Goal: Task Accomplishment & Management: Use online tool/utility

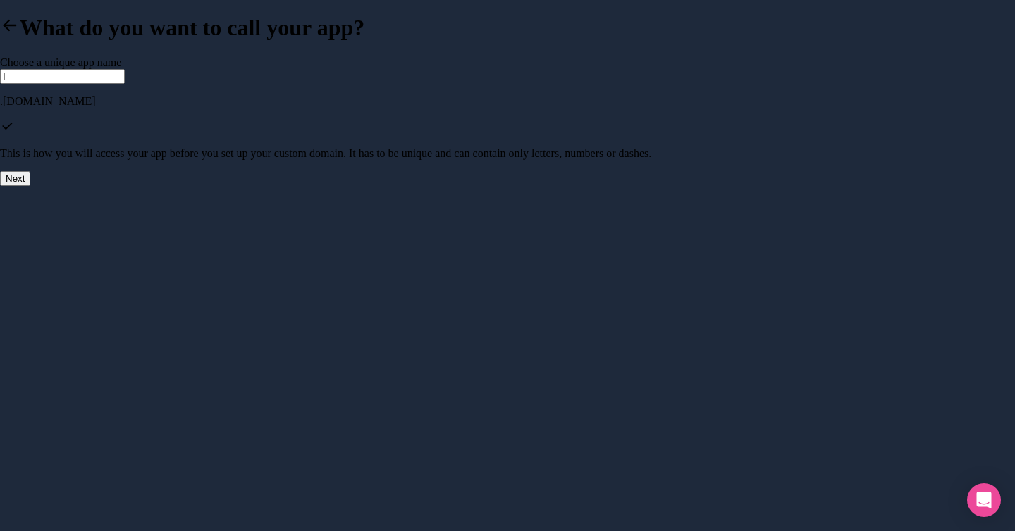
type input "i"
type input "inventario-lv"
click at [30, 186] on button "Next" at bounding box center [15, 178] width 30 height 15
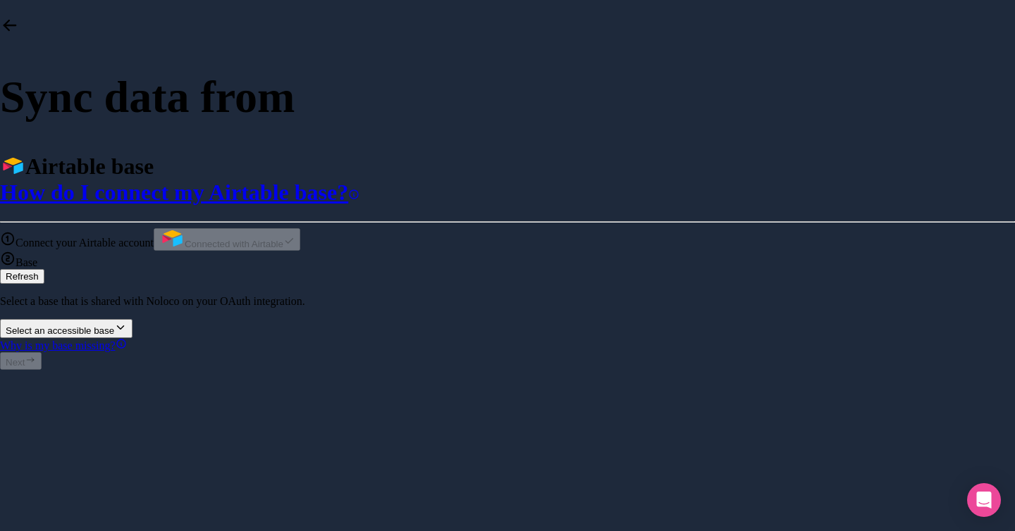
click at [127, 321] on div "Select an accessible base" at bounding box center [66, 328] width 121 height 15
click at [299, 319] on div at bounding box center [507, 319] width 1015 height 0
click at [249, 228] on div "Connect your Airtable account Connected with Airtable" at bounding box center [507, 239] width 1015 height 23
click at [154, 237] on label "Connect your Airtable account" at bounding box center [77, 243] width 154 height 12
click at [201, 228] on div "Connect your Airtable account Connected with Airtable" at bounding box center [507, 239] width 1015 height 23
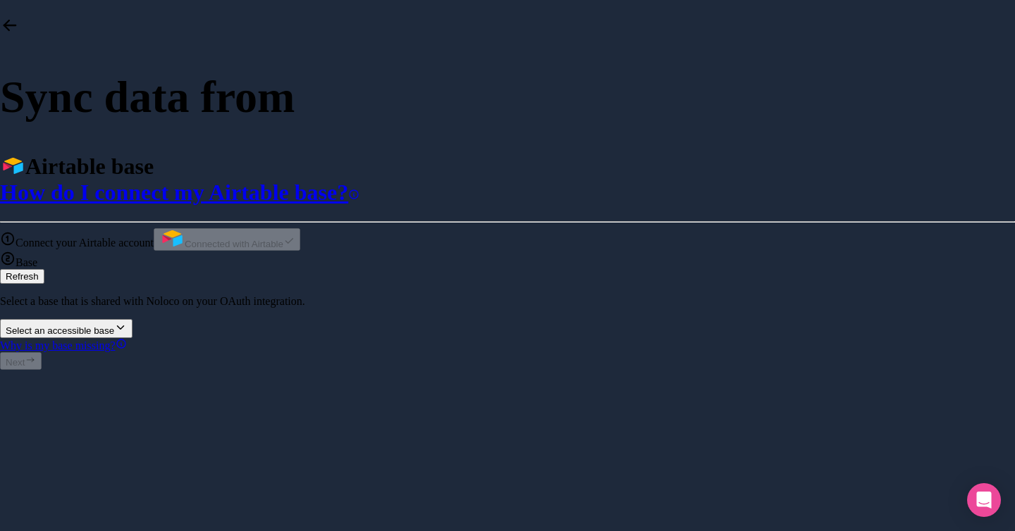
click at [154, 237] on span "Connect your Airtable account" at bounding box center [84, 243] width 138 height 12
click at [20, 35] on icon at bounding box center [10, 25] width 20 height 20
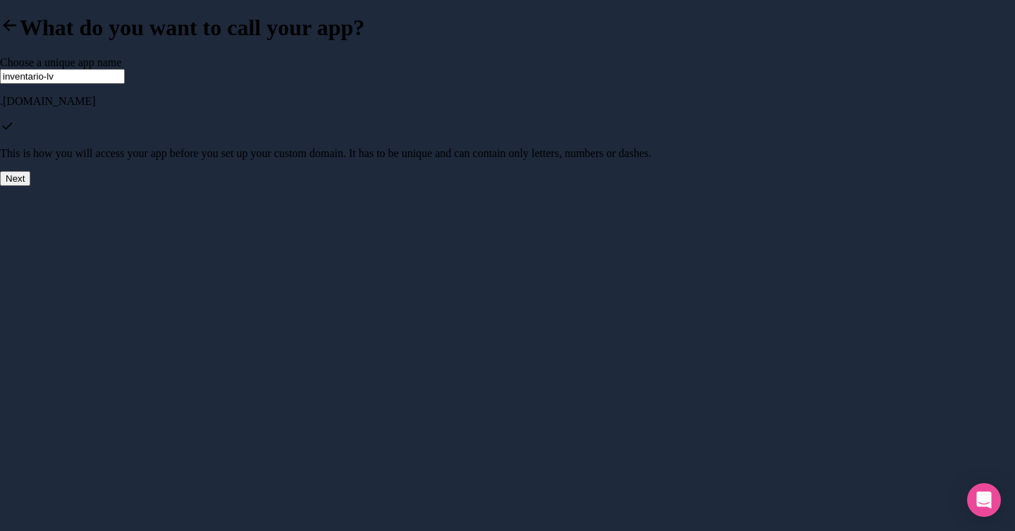
click at [20, 35] on icon at bounding box center [10, 25] width 20 height 20
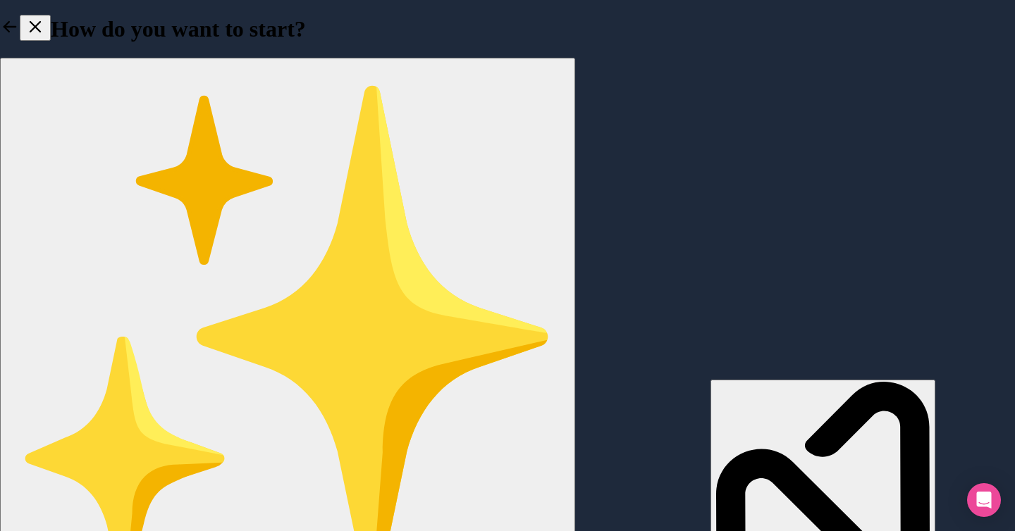
click at [20, 37] on icon at bounding box center [10, 27] width 20 height 20
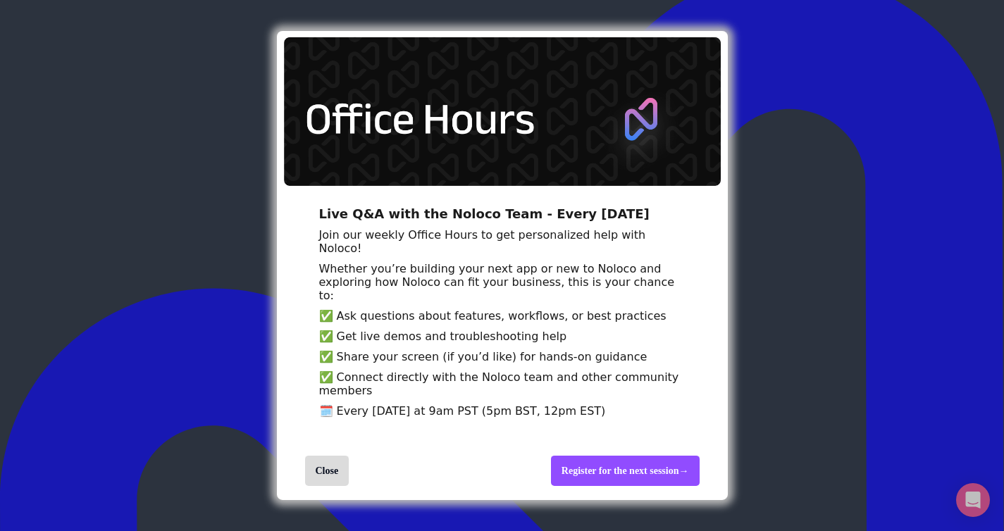
scroll to position [28, 0]
click at [327, 473] on div "Close" at bounding box center [327, 471] width 44 height 30
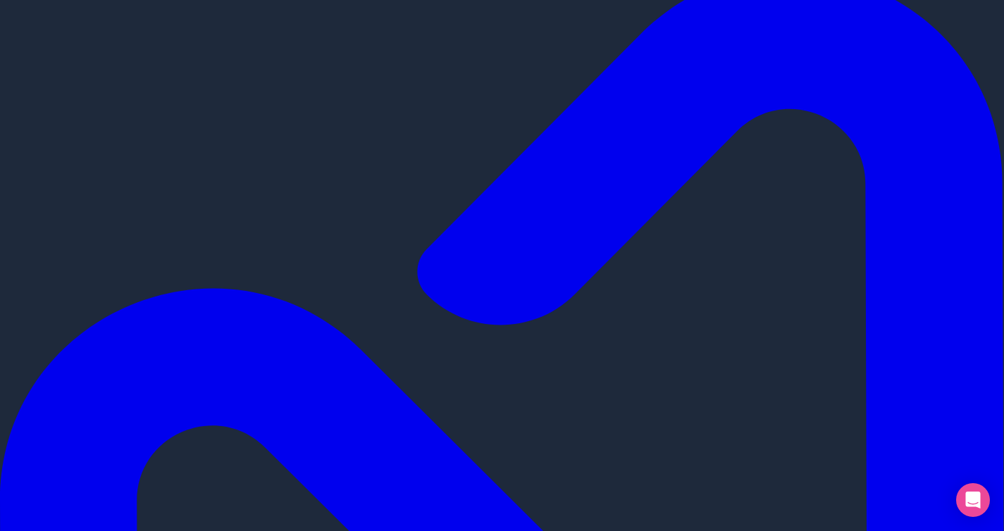
scroll to position [0, 0]
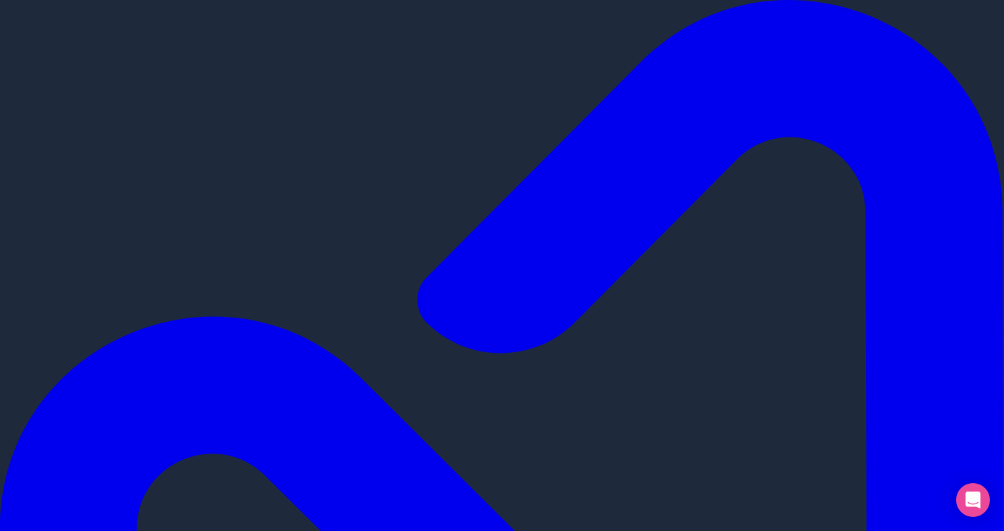
click at [783, 78] on button "Sign out" at bounding box center [781, 70] width 46 height 15
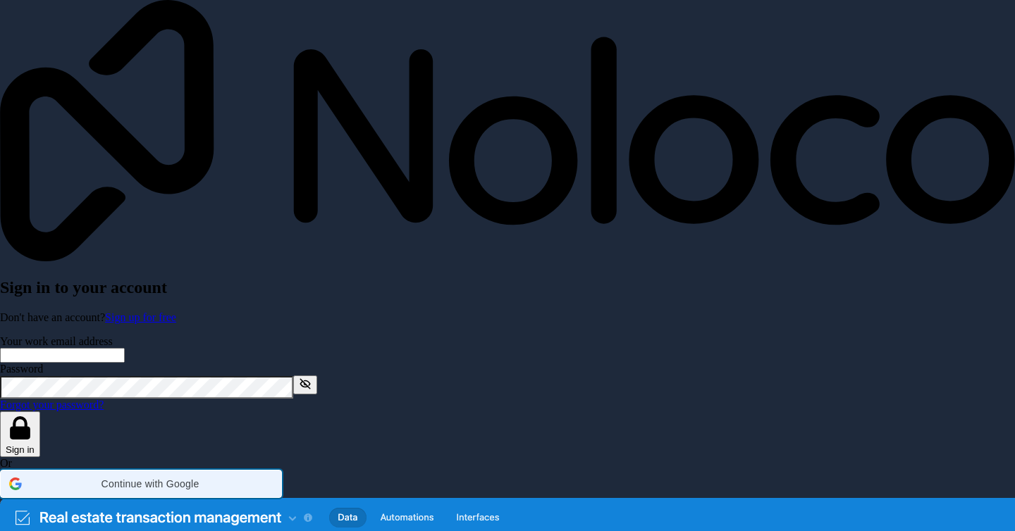
click at [273, 478] on span "Continue with Google" at bounding box center [149, 483] width 245 height 11
